Goal: Transaction & Acquisition: Book appointment/travel/reservation

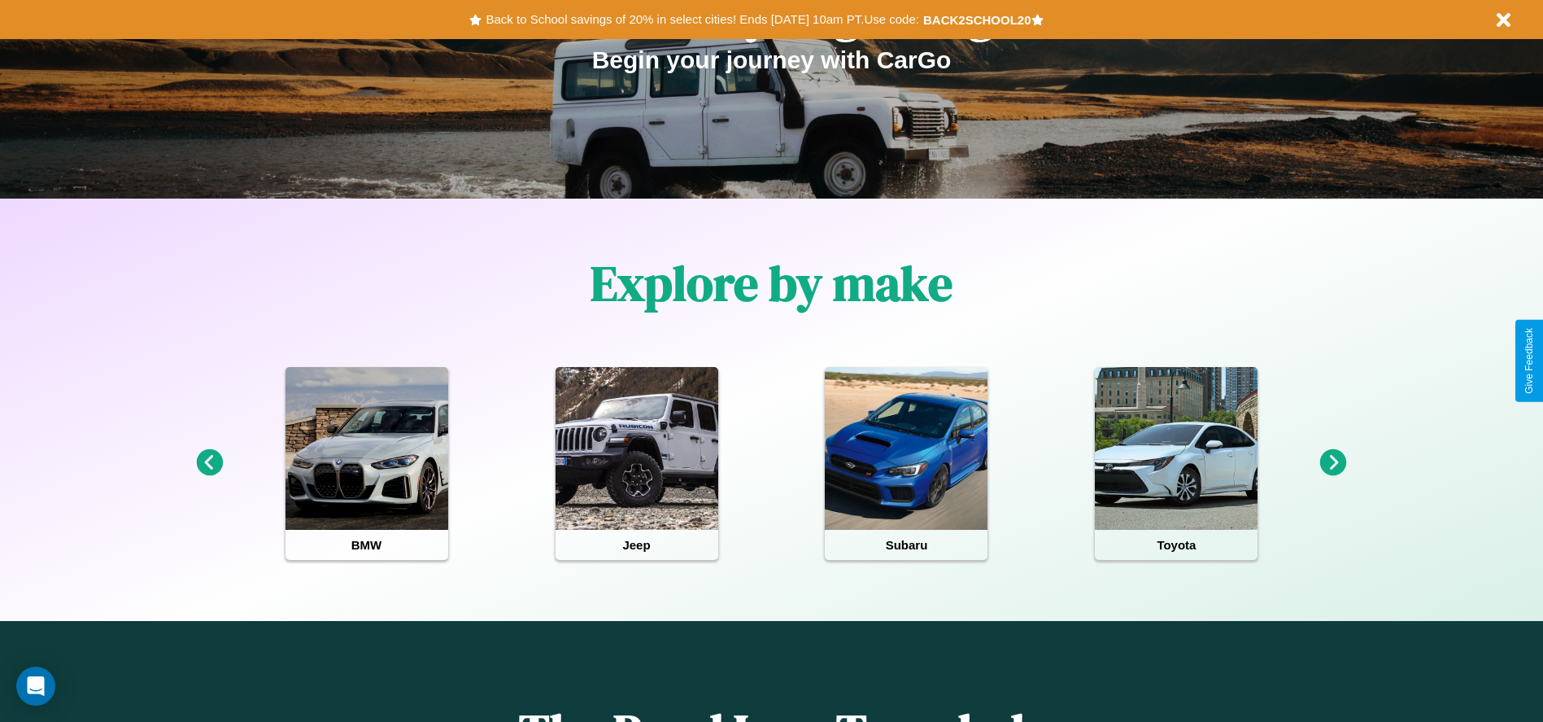
scroll to position [338, 0]
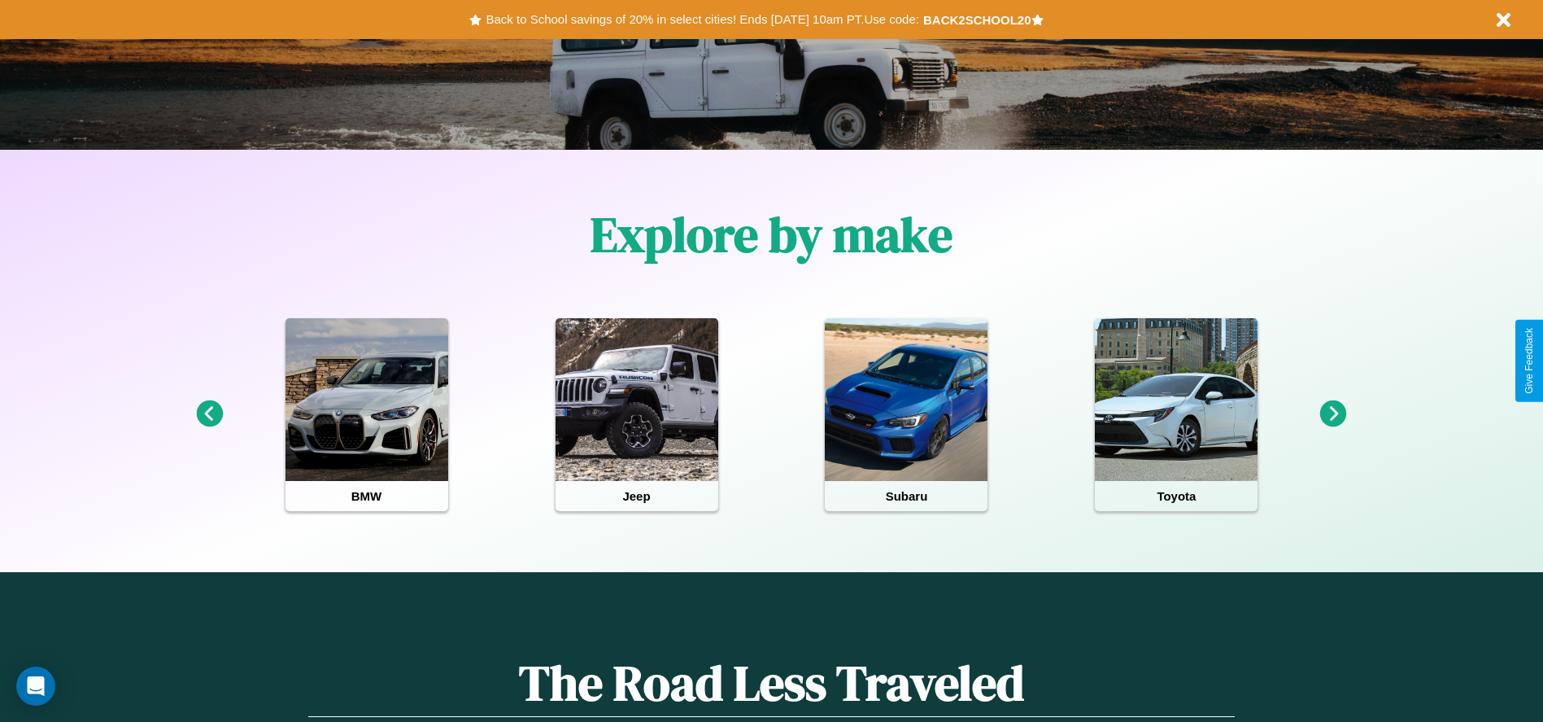
click at [1333, 414] on icon at bounding box center [1333, 413] width 27 height 27
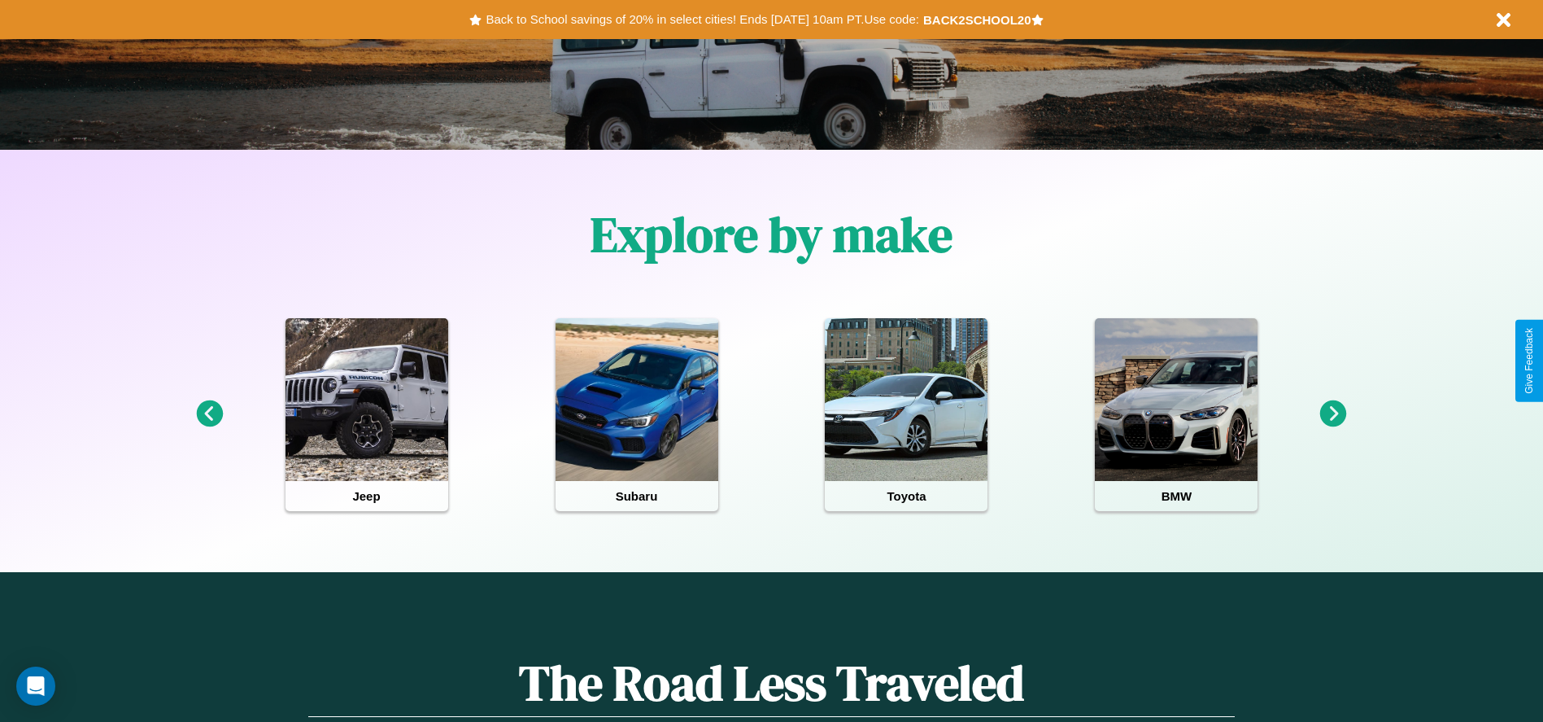
click at [1333, 414] on icon at bounding box center [1333, 413] width 27 height 27
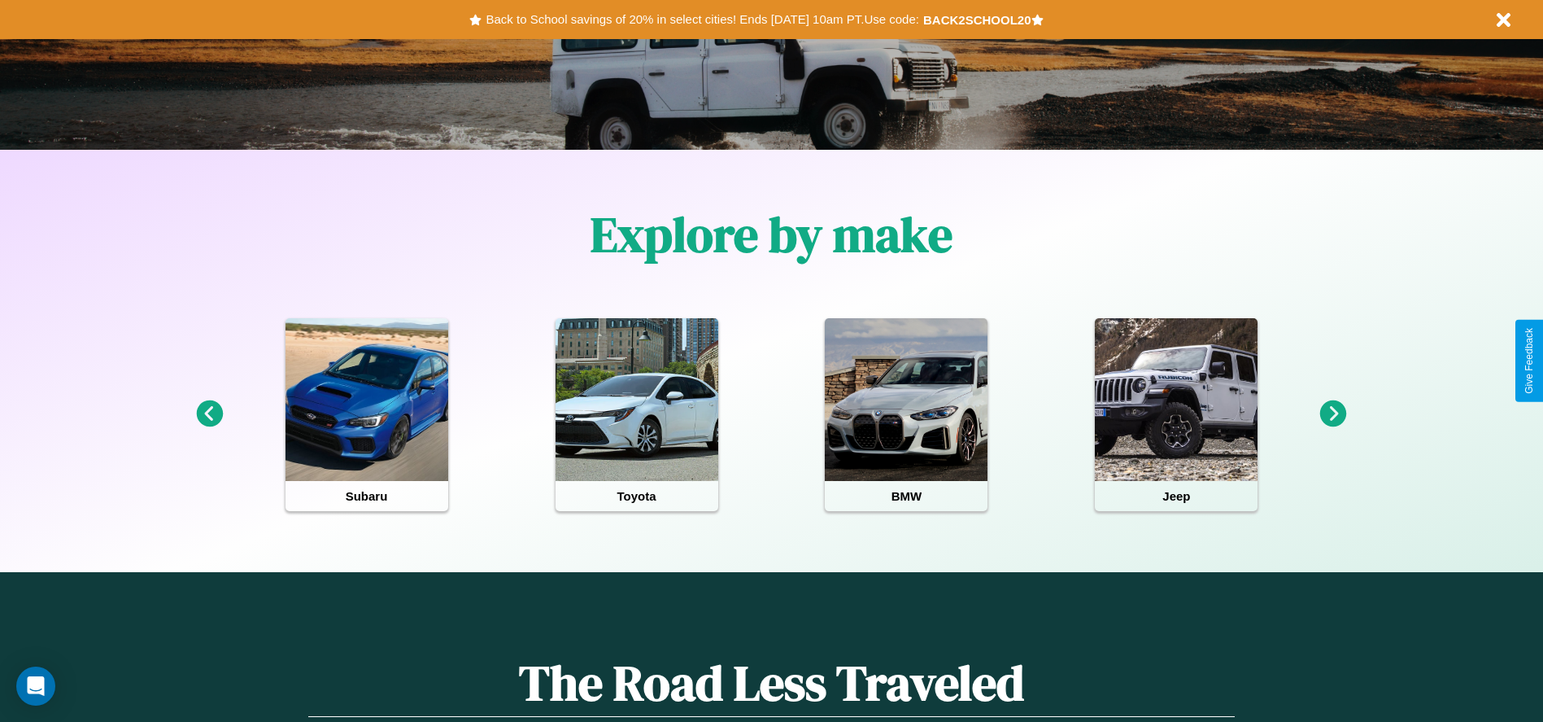
click at [209, 414] on icon at bounding box center [209, 413] width 27 height 27
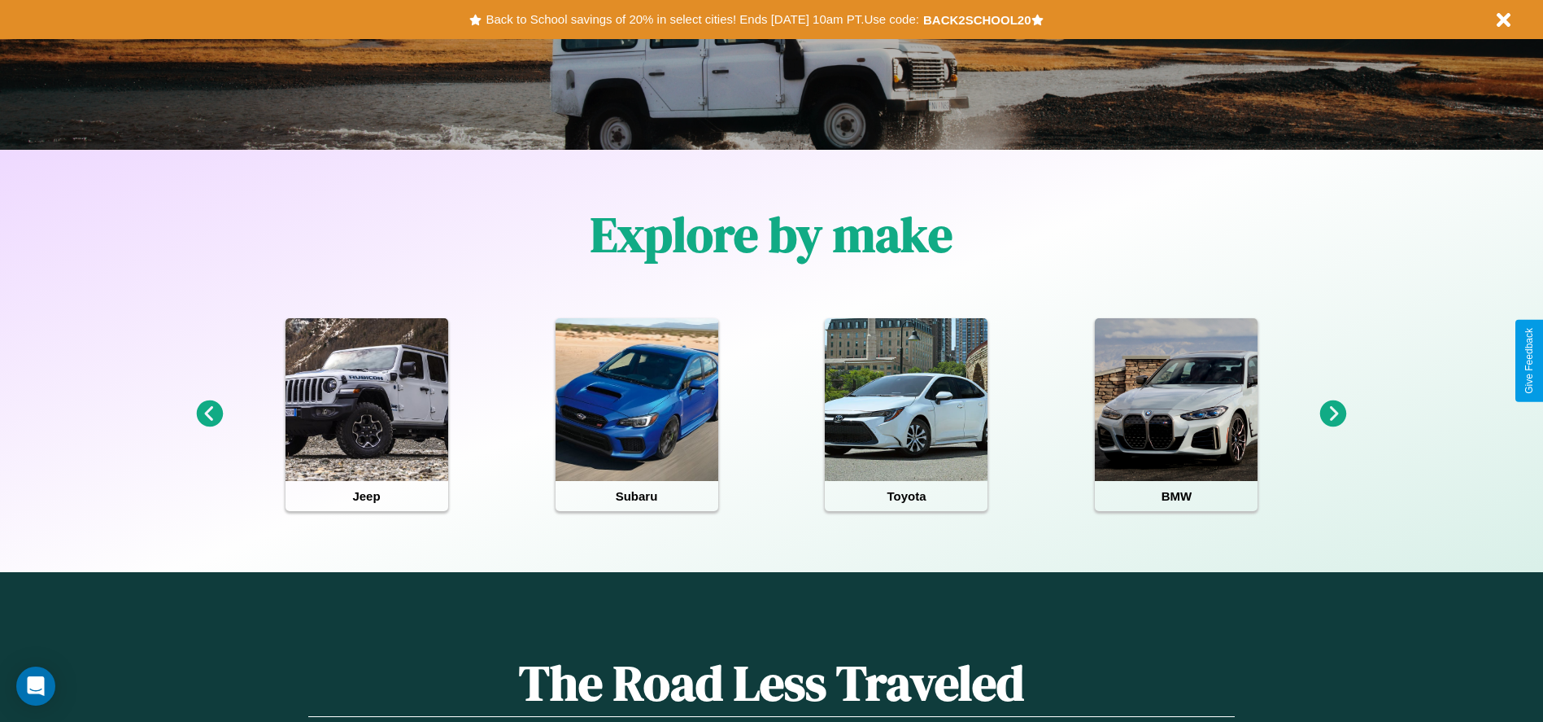
click at [1333, 414] on icon at bounding box center [1333, 413] width 27 height 27
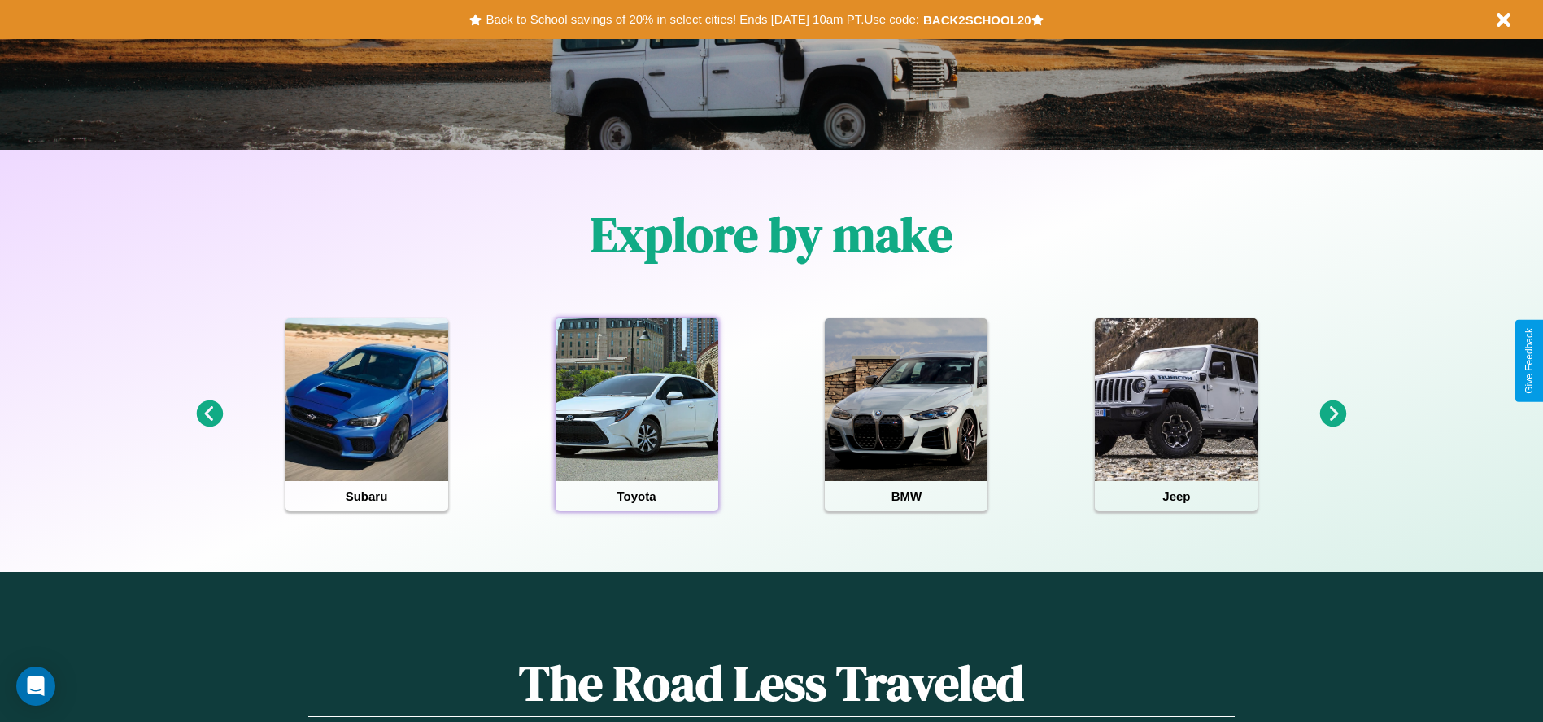
click at [636, 414] on div at bounding box center [637, 399] width 163 height 163
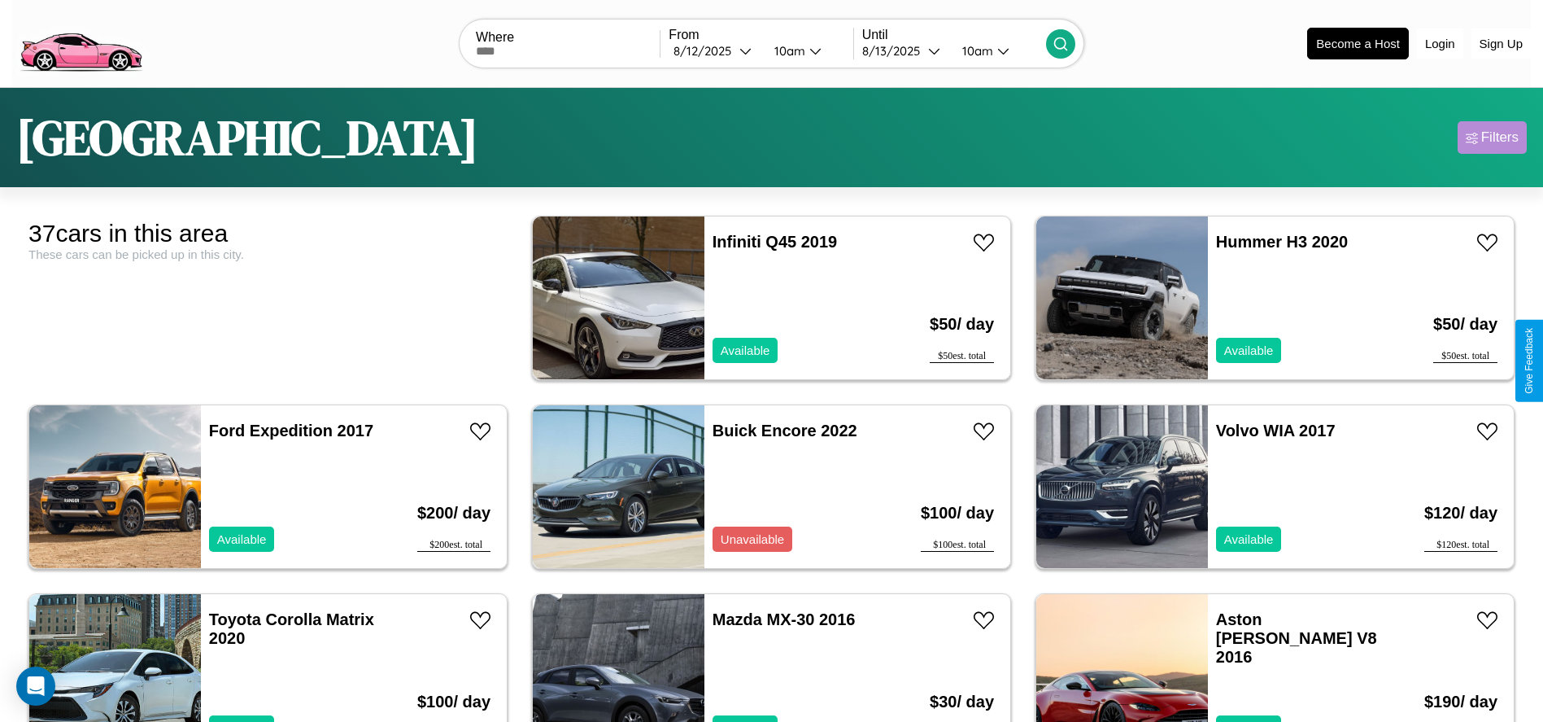
click at [1492, 137] on div "Filters" at bounding box center [1499, 137] width 37 height 16
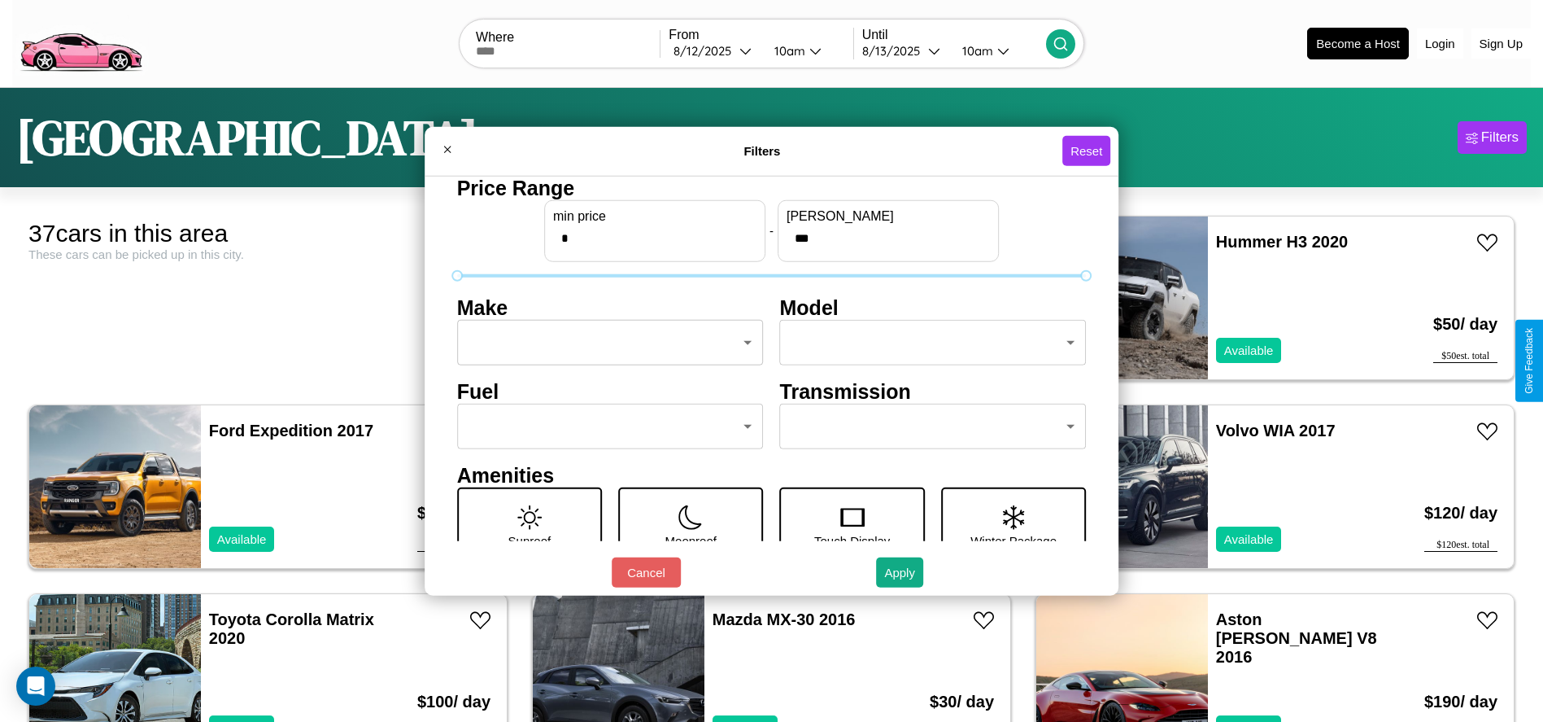
click at [605, 342] on body "CarGo Where From [DATE] 10am Until [DATE] 10am Become a Host Login Sign Up Toky…" at bounding box center [771, 411] width 1543 height 822
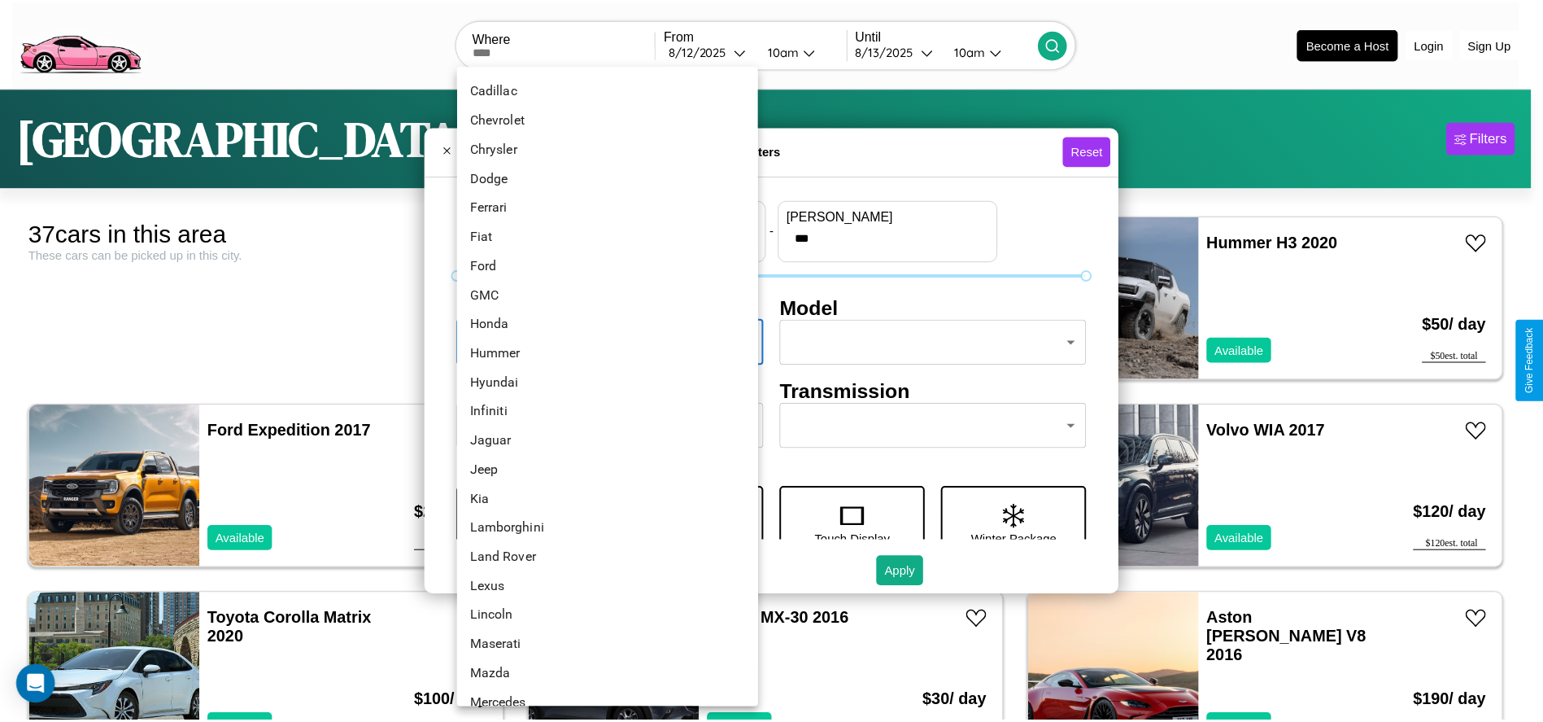
scroll to position [424, 0]
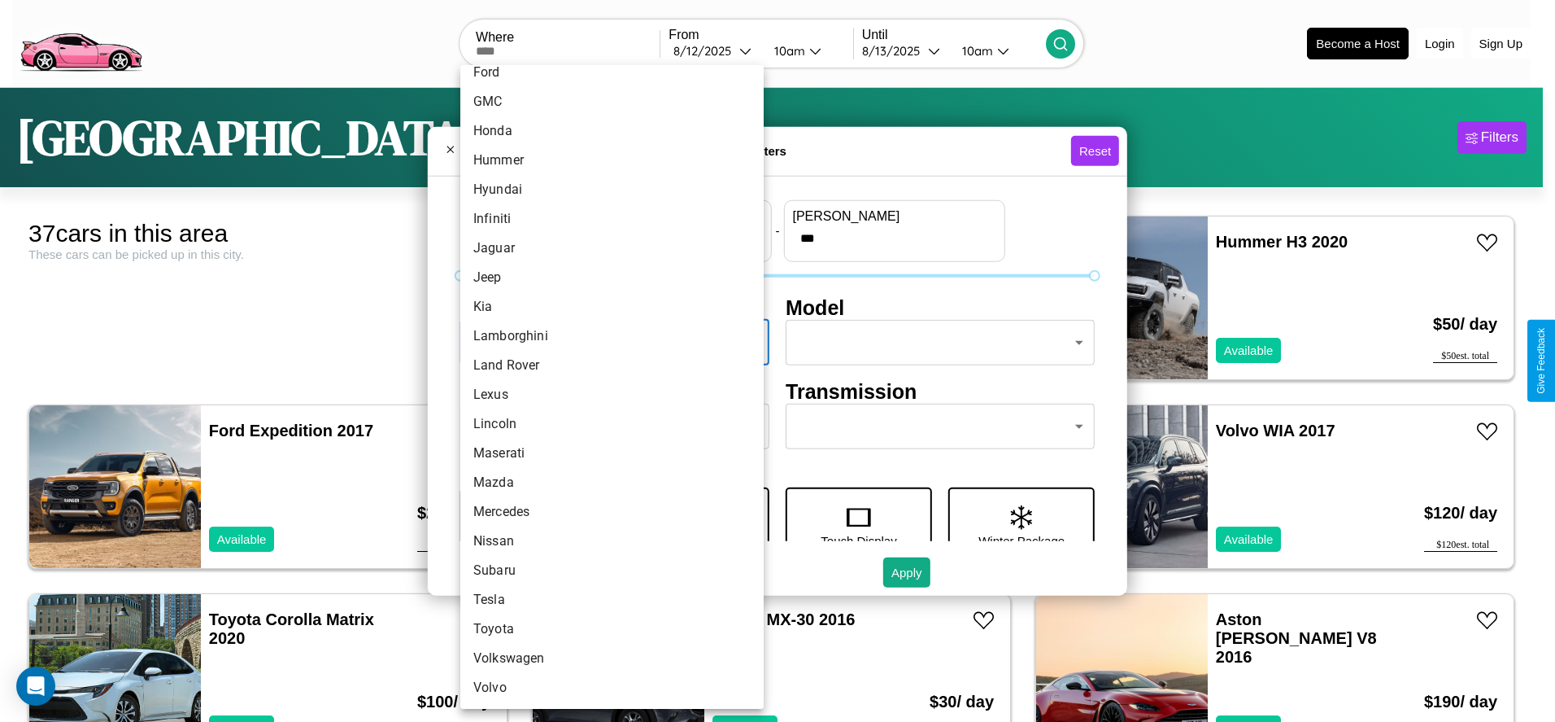
click at [606, 600] on li "Tesla" at bounding box center [611, 599] width 303 height 29
type input "*****"
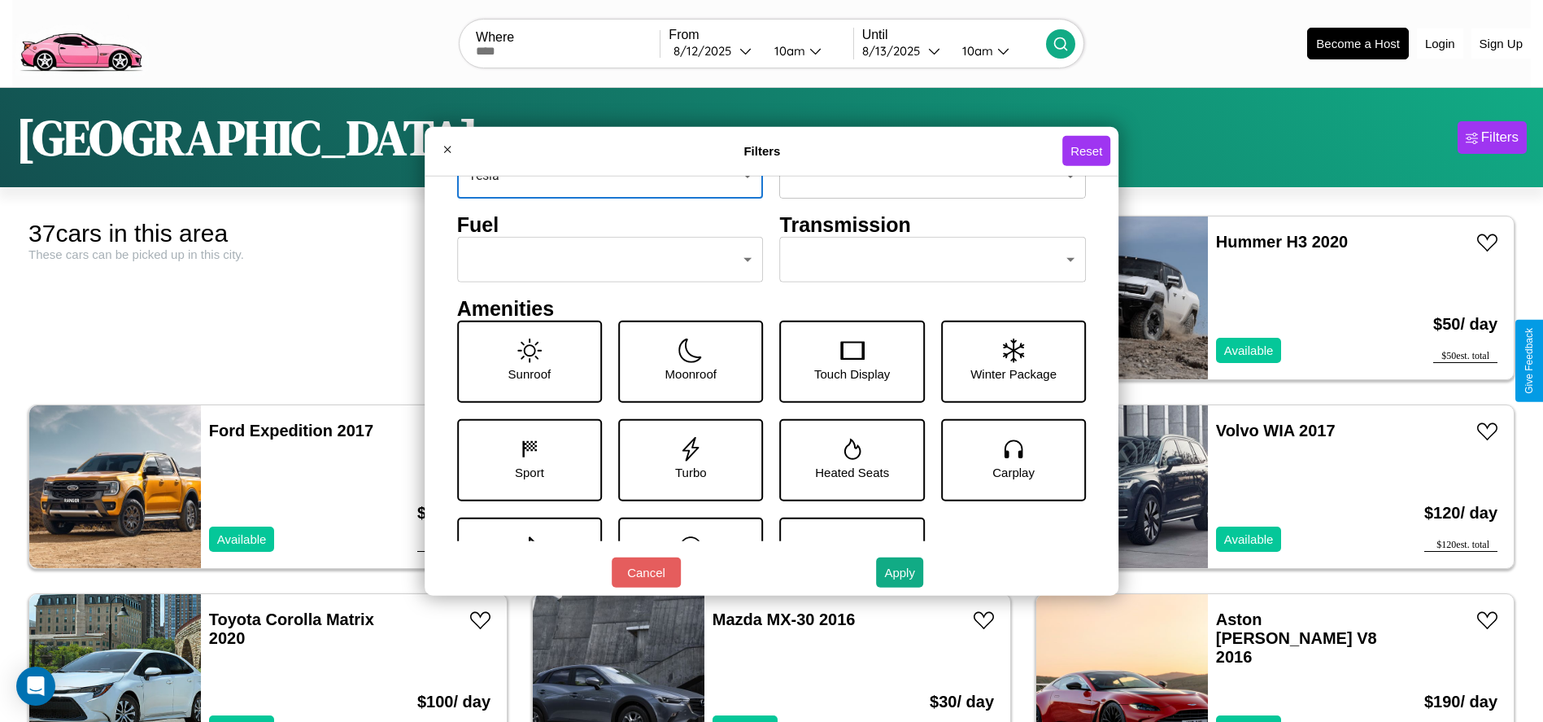
scroll to position [170, 0]
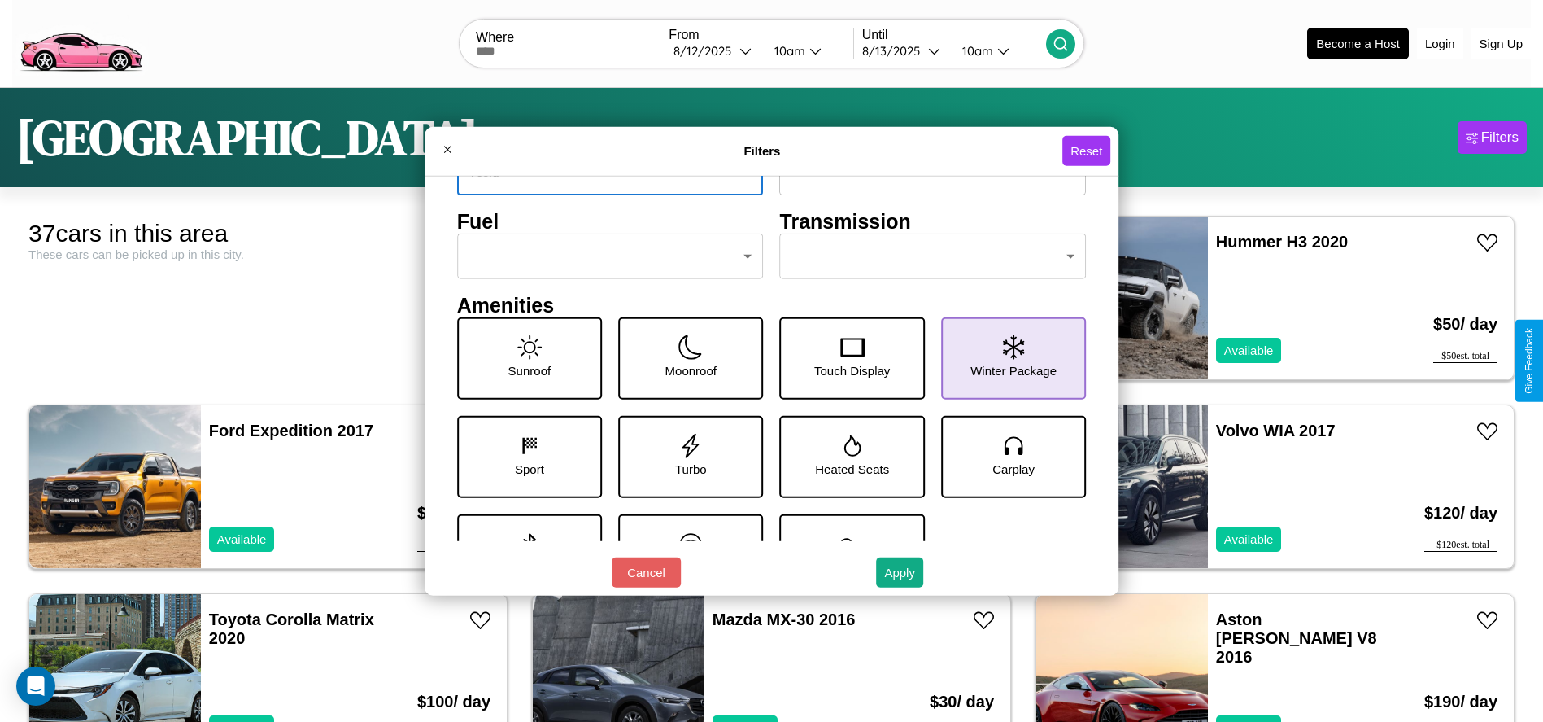
click at [1005, 358] on icon at bounding box center [1013, 346] width 21 height 24
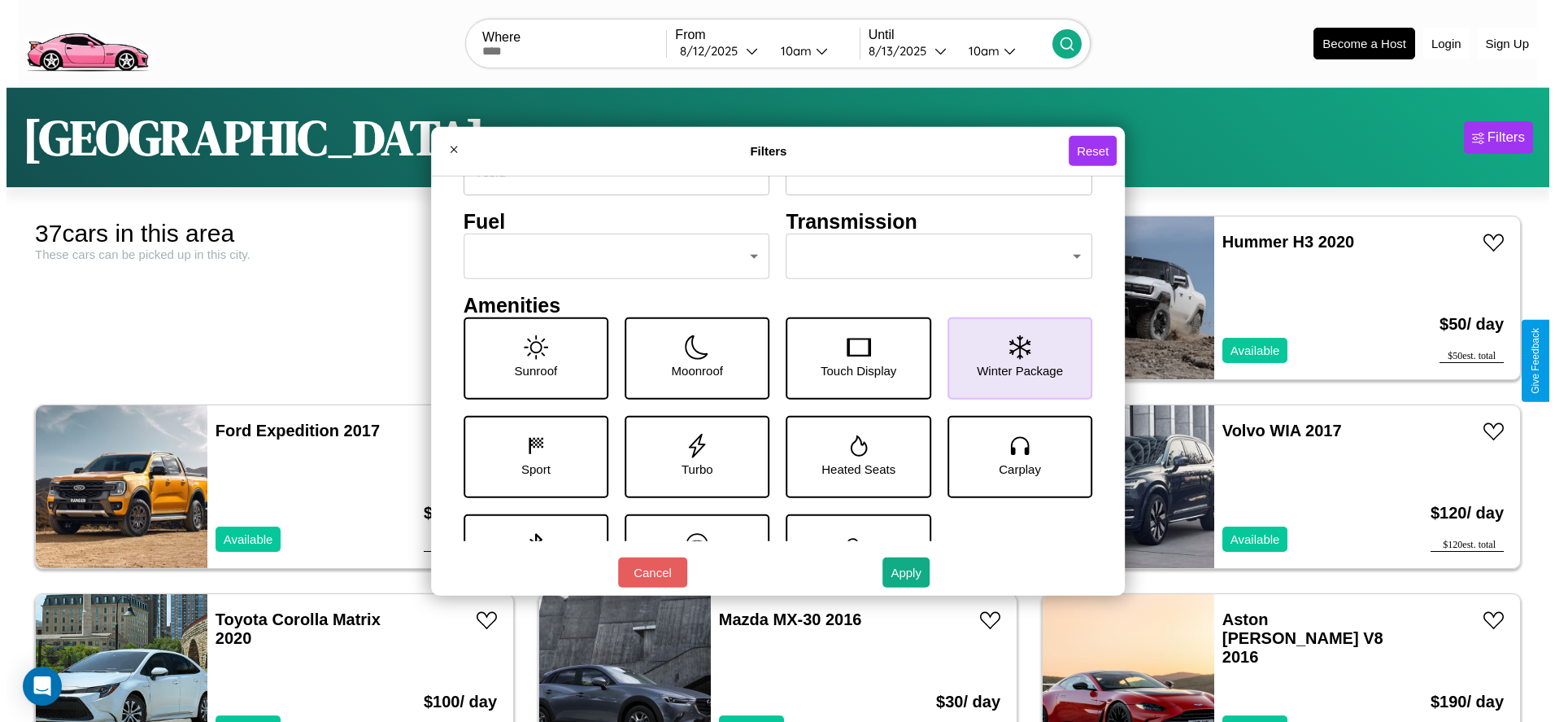
scroll to position [225, 0]
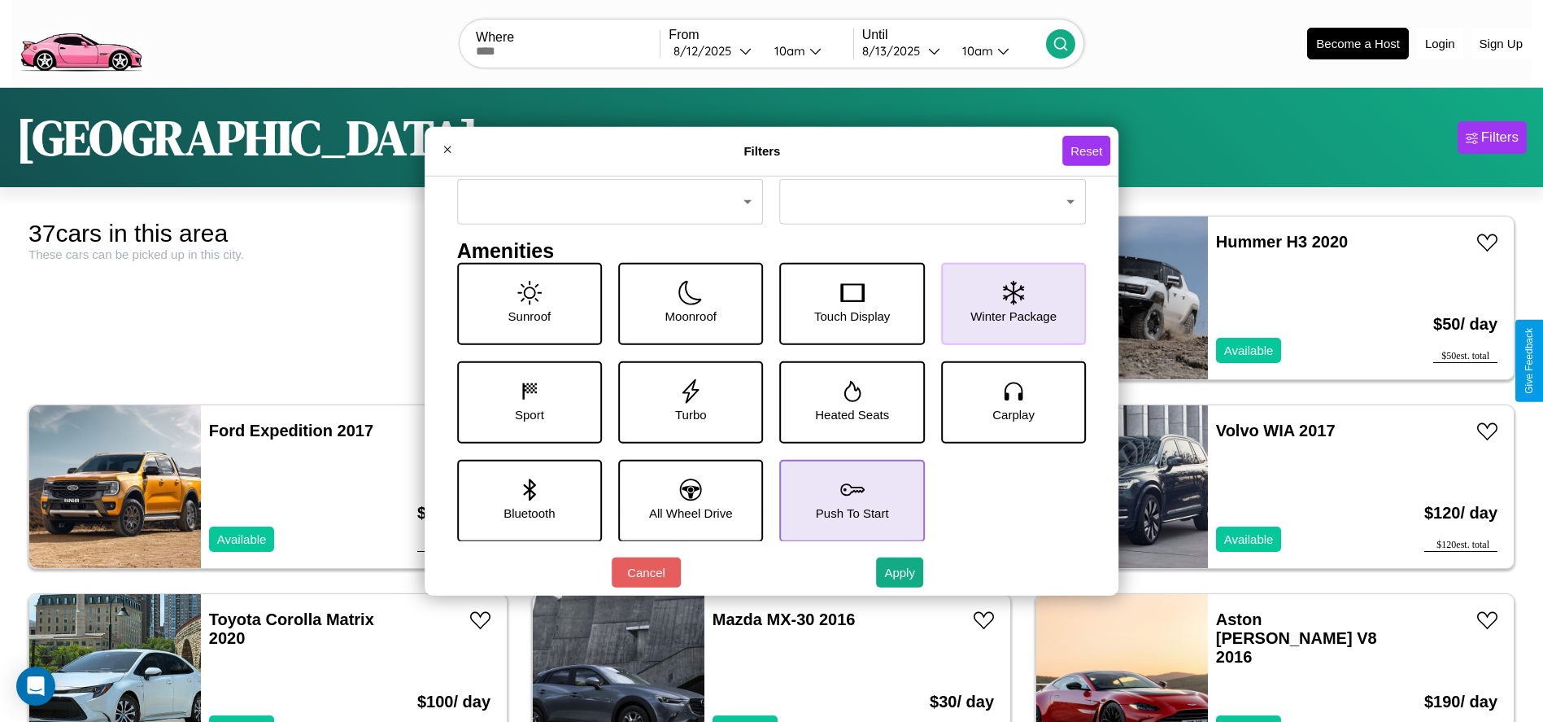
click at [845, 499] on icon at bounding box center [852, 489] width 24 height 24
click at [900, 572] on button "Apply" at bounding box center [899, 572] width 47 height 30
